Goal: Go to known website: Access a specific website the user already knows

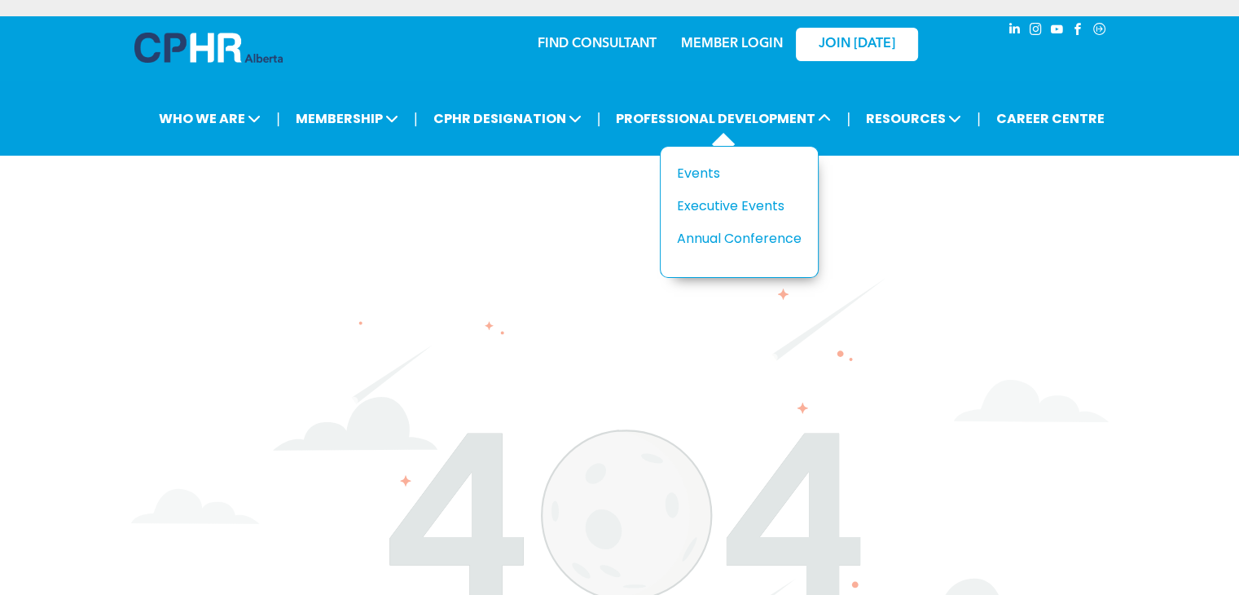
scroll to position [326, 0]
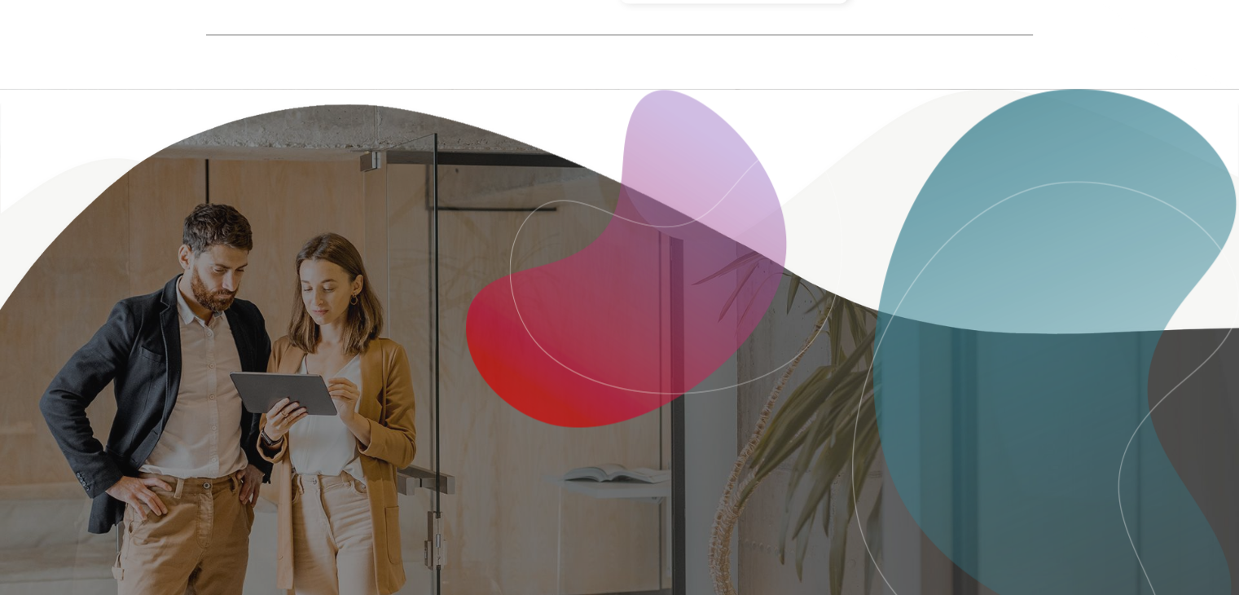
scroll to position [3196, 0]
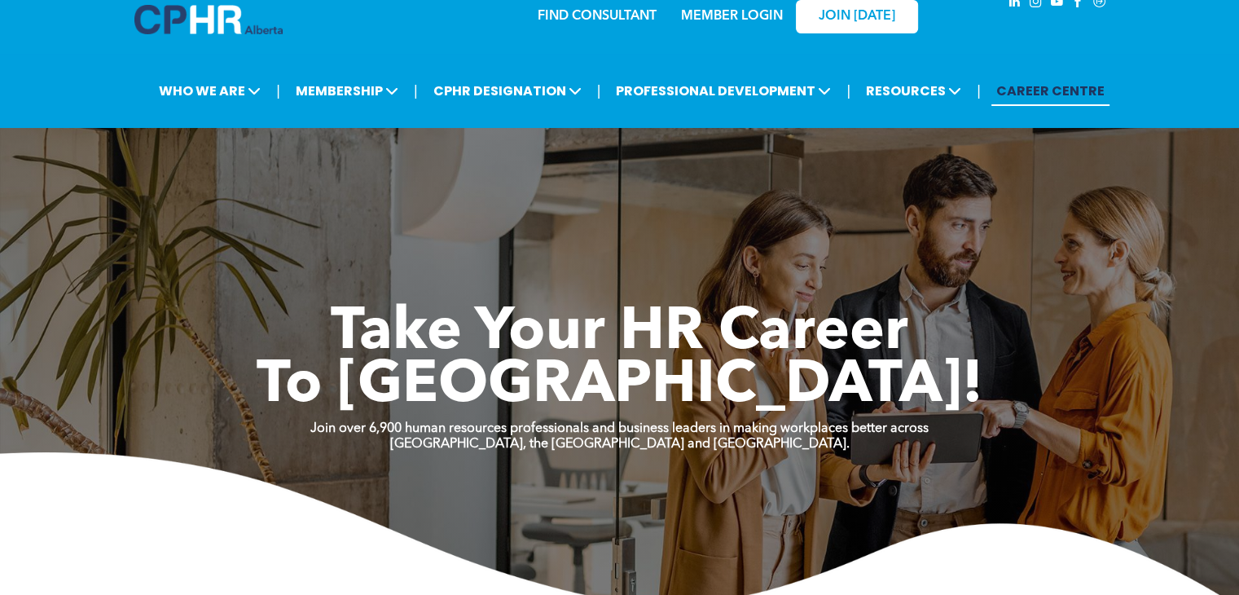
scroll to position [815, 0]
